Goal: Information Seeking & Learning: Learn about a topic

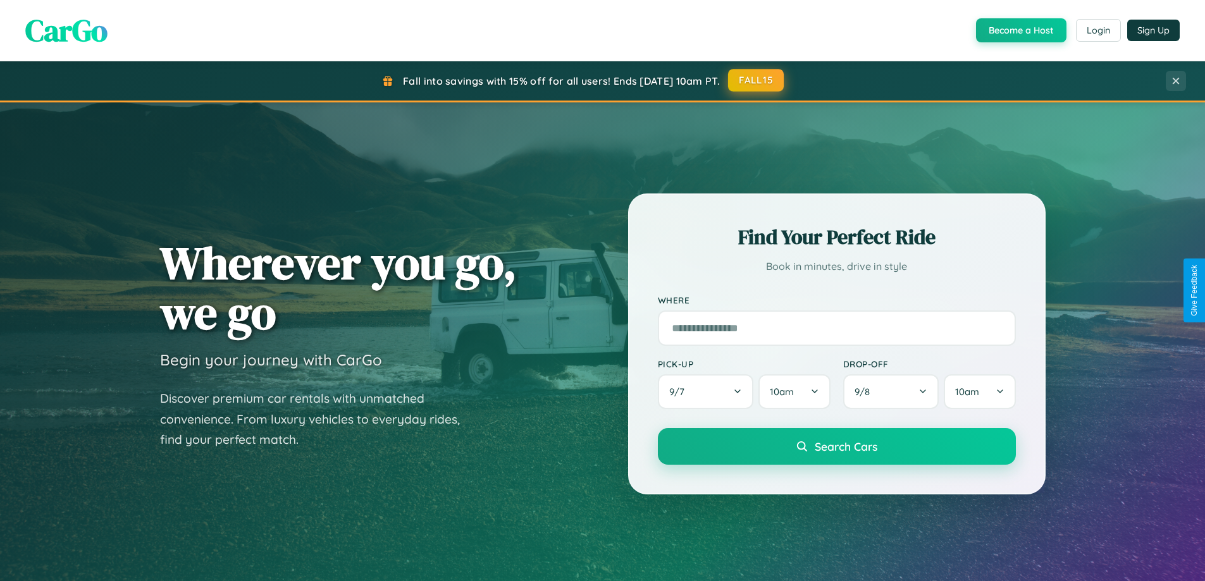
click at [756, 80] on button "FALL15" at bounding box center [756, 80] width 56 height 23
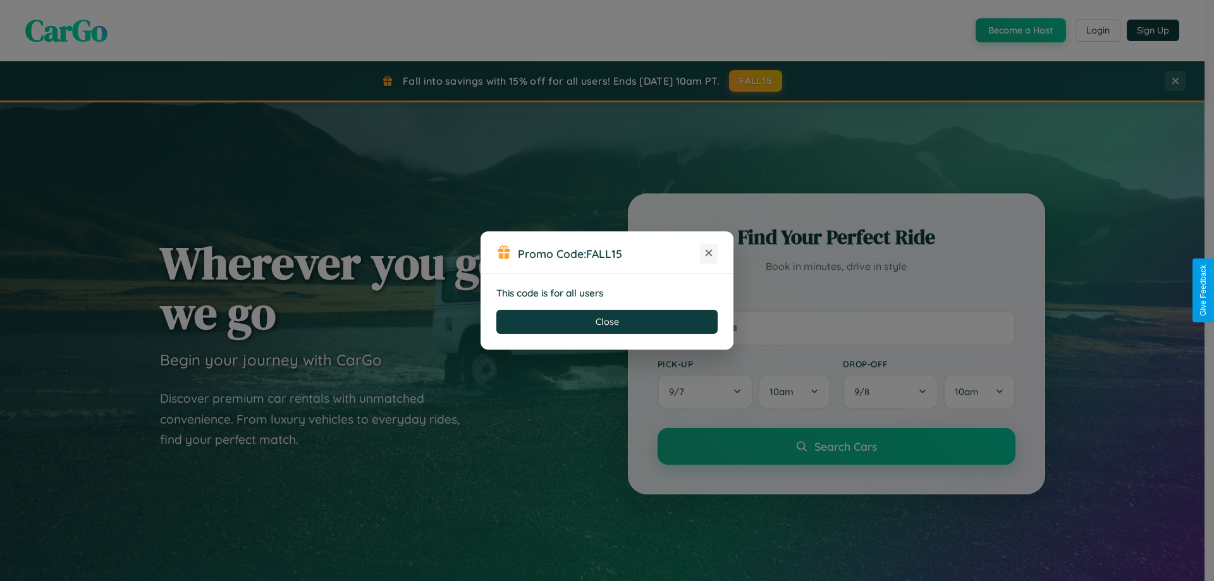
click at [709, 254] on icon at bounding box center [708, 253] width 13 height 13
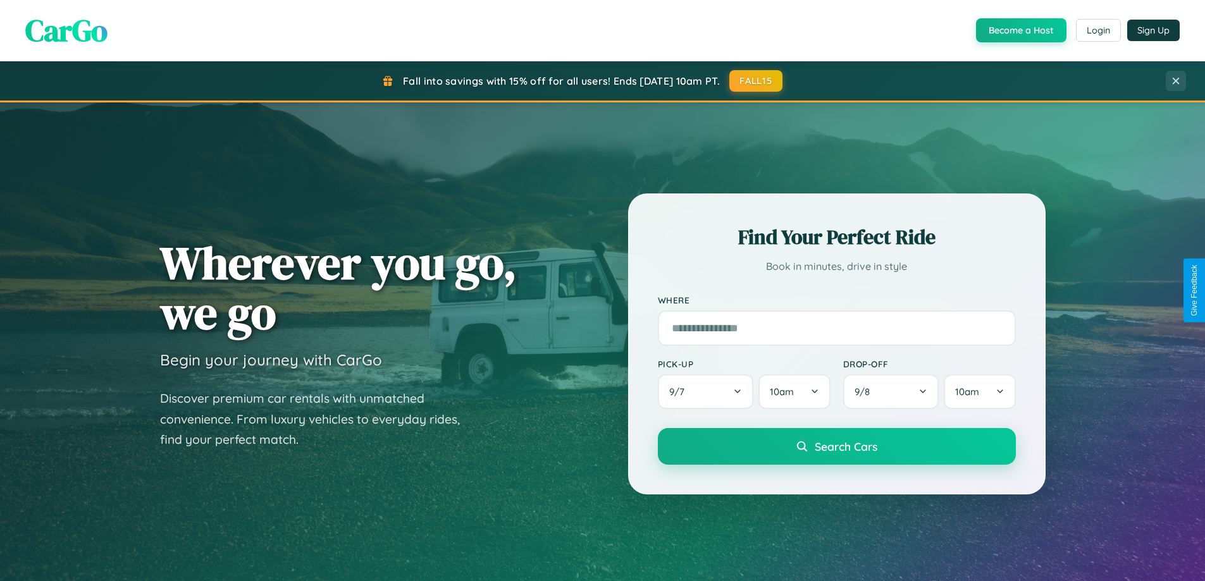
scroll to position [870, 0]
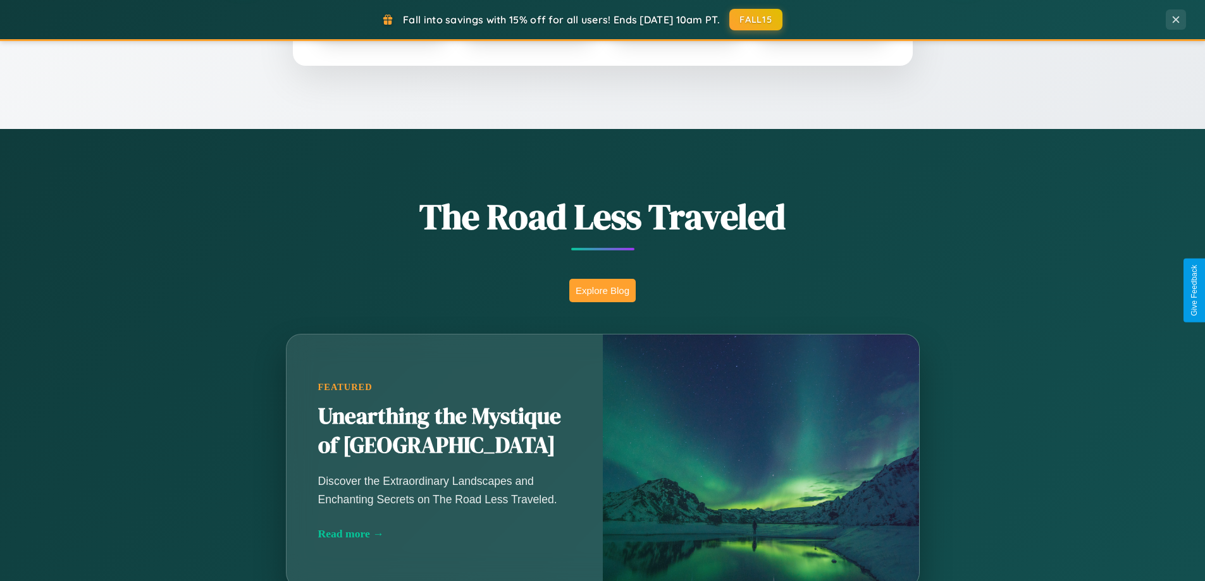
click at [602, 290] on button "Explore Blog" at bounding box center [602, 290] width 66 height 23
